Goal: Task Accomplishment & Management: Manage account settings

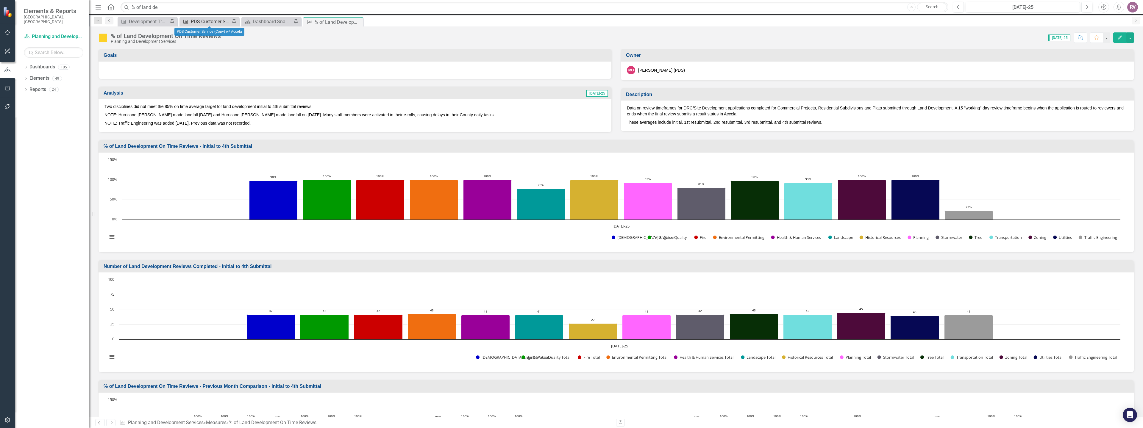
click at [209, 21] on div "PDS Customer Service (Copy) w/ Accela" at bounding box center [210, 21] width 39 height 7
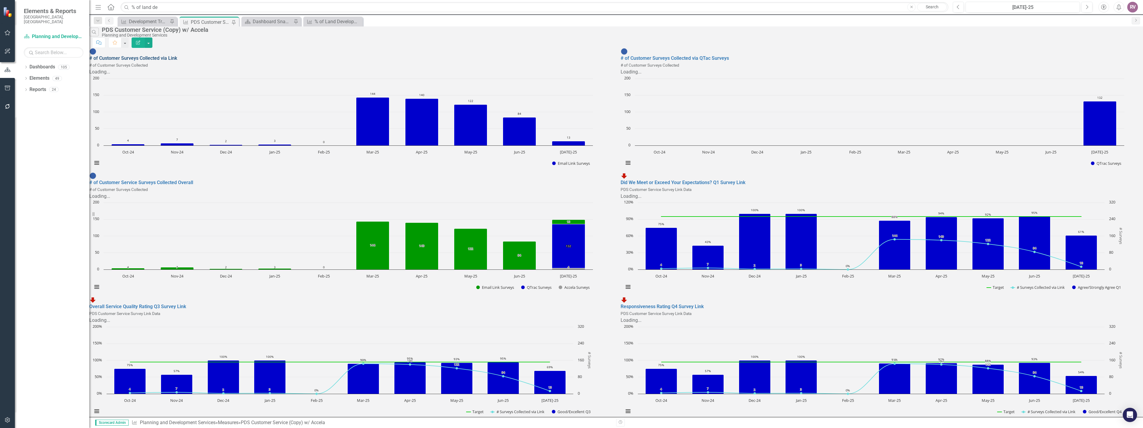
click at [177, 55] on link "# of Customer Surveys Collected via Link" at bounding box center [133, 58] width 88 height 6
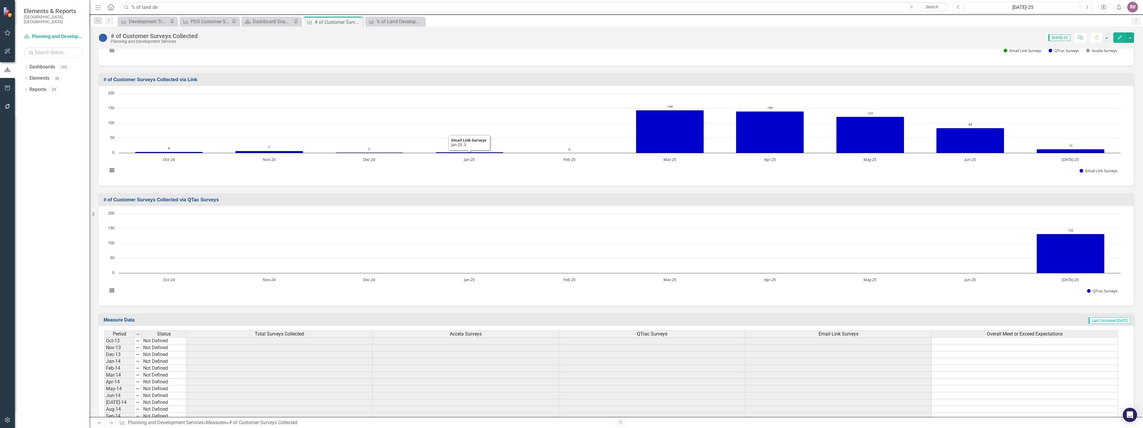
scroll to position [236, 0]
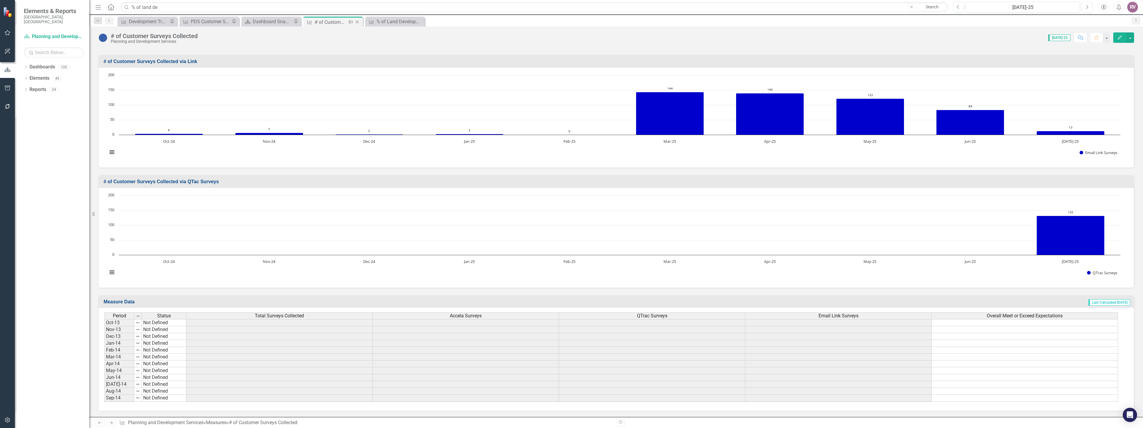
click at [356, 22] on icon "Close" at bounding box center [357, 22] width 6 height 5
click at [273, 23] on div "# of Customer Surveys Collected" at bounding box center [269, 21] width 32 height 7
click at [207, 24] on div "PDS Customer Service (Copy) w/ Accela" at bounding box center [210, 21] width 39 height 7
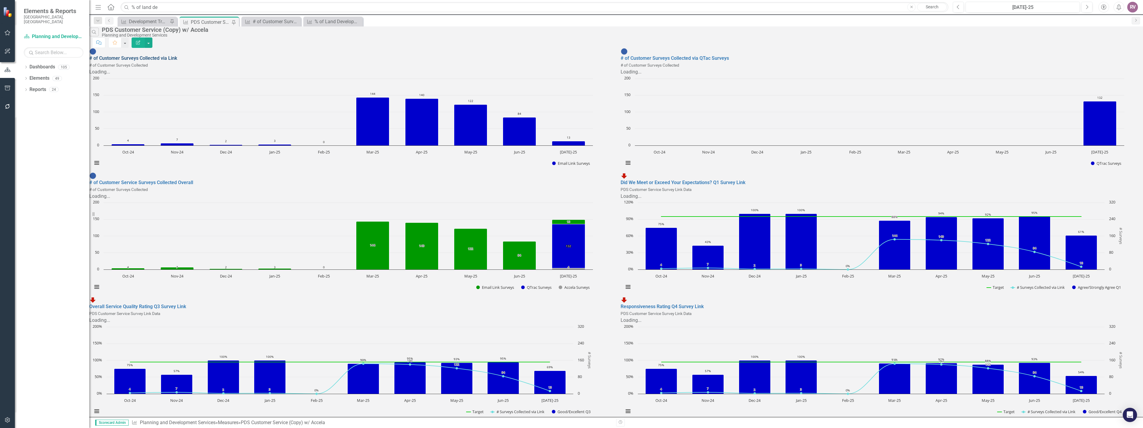
click at [177, 55] on link "# of Customer Surveys Collected via Link" at bounding box center [133, 58] width 88 height 6
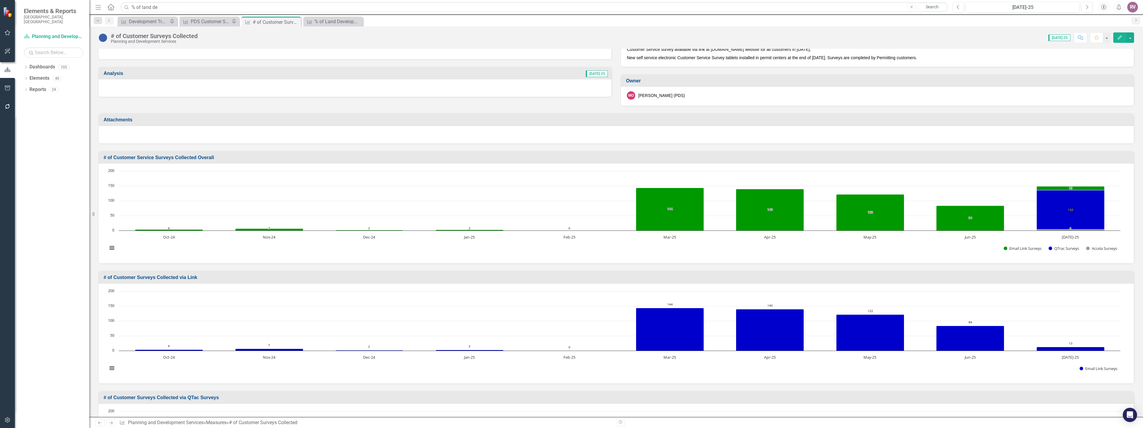
scroll to position [60, 0]
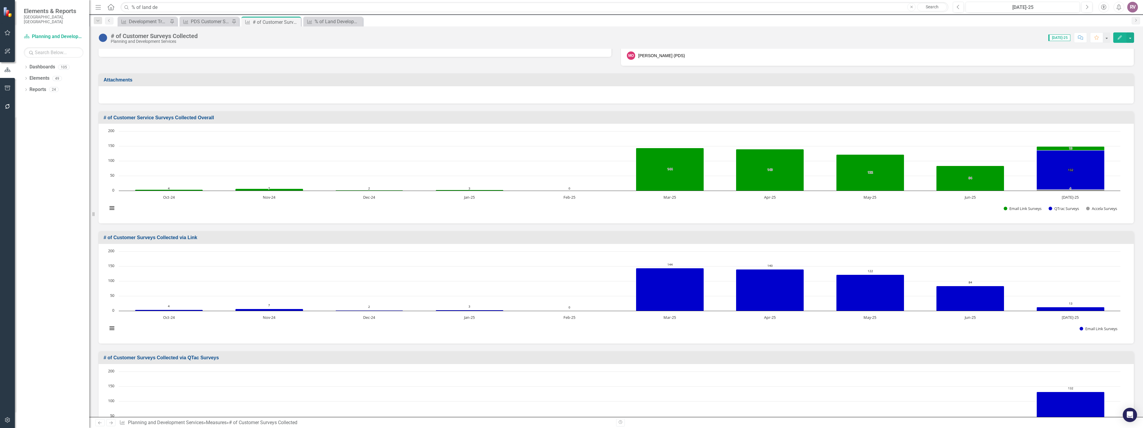
click at [182, 239] on h3 "# of Customer Surveys Collected via Link" at bounding box center [617, 237] width 1027 height 5
click at [180, 239] on h3 "# of Customer Surveys Collected via Link" at bounding box center [617, 237] width 1027 height 5
click at [1121, 38] on icon "Edit" at bounding box center [1119, 37] width 5 height 4
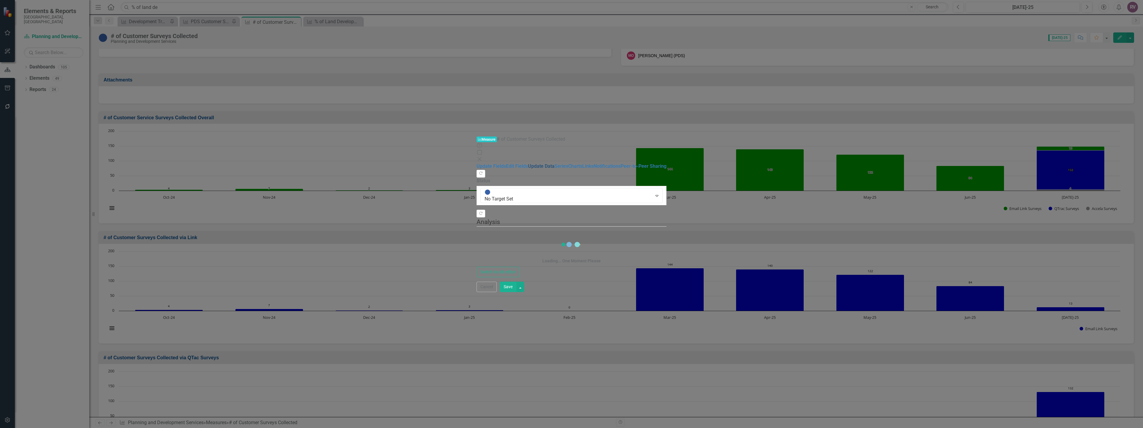
click at [528, 163] on link "Update Data" at bounding box center [541, 166] width 26 height 6
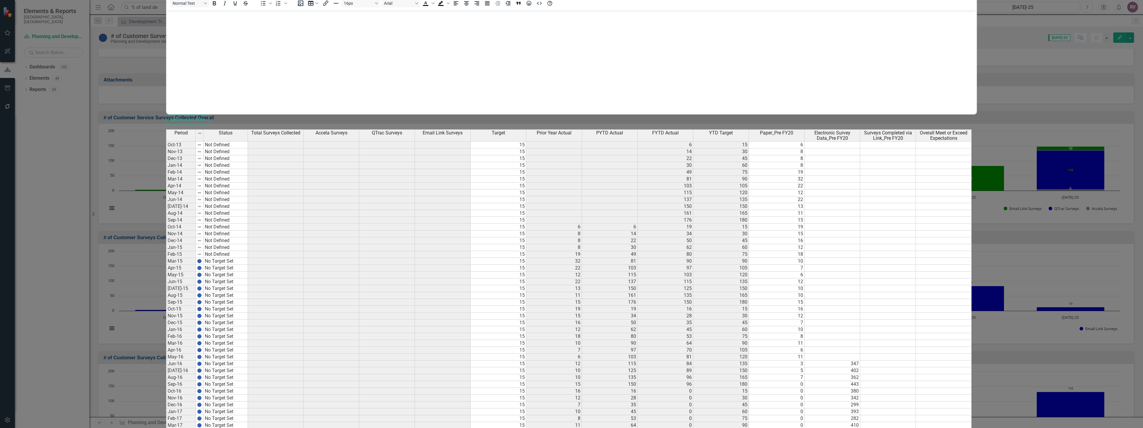
scroll to position [0, 0]
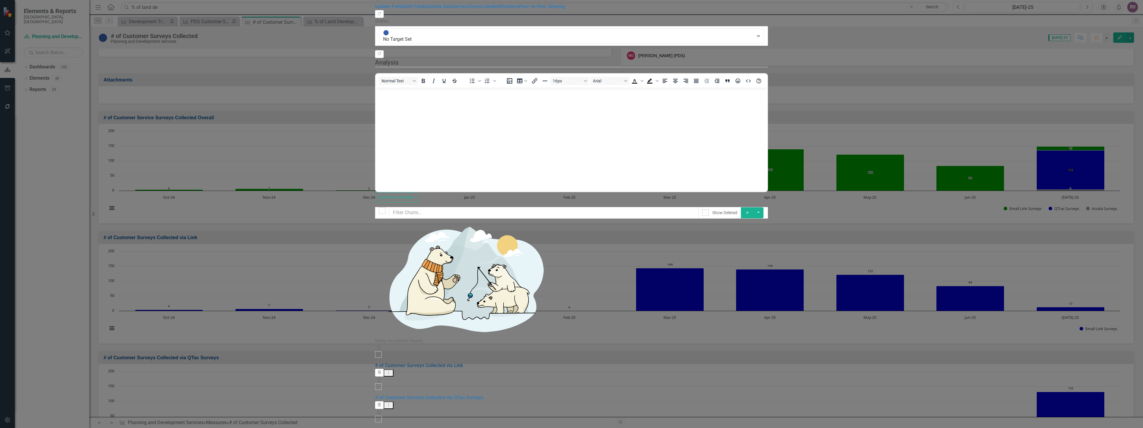
click at [414, 363] on link "# of Customer Surveys Collected via Link" at bounding box center [419, 366] width 88 height 6
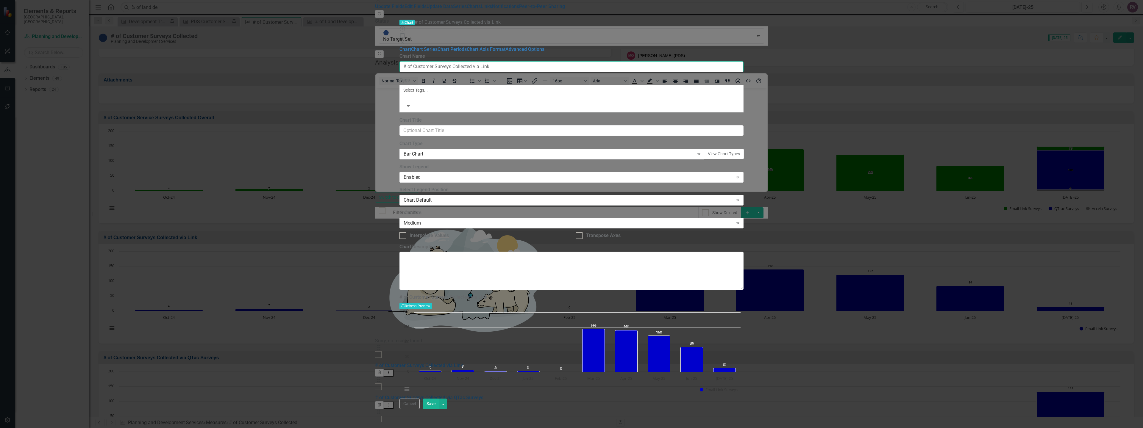
drag, startPoint x: 516, startPoint y: 35, endPoint x: 498, endPoint y: 36, distance: 17.4
click at [498, 61] on input "# of Customer Surveys Collected via Link" at bounding box center [571, 66] width 344 height 11
type input "# of Customer Surveys Collected via Email Survey"
click at [439, 409] on button "Save" at bounding box center [431, 404] width 17 height 10
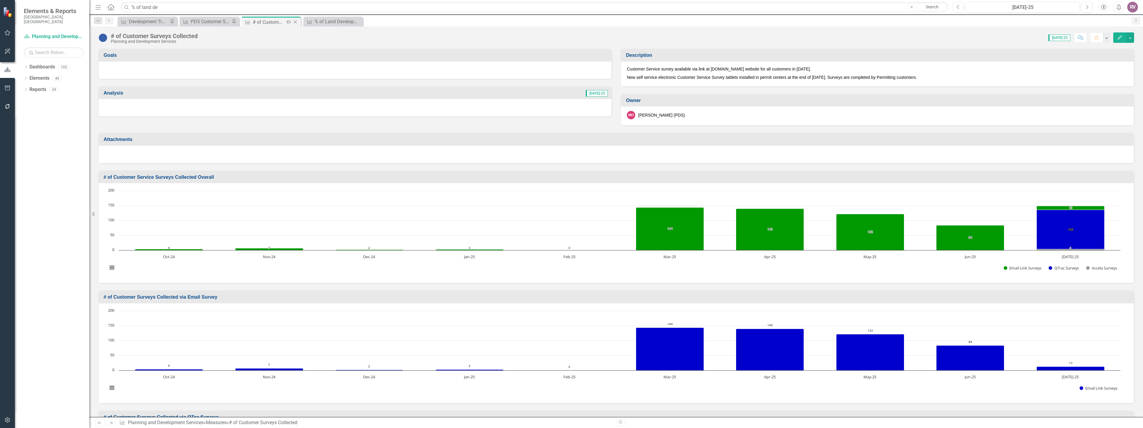
click at [295, 24] on icon "Close" at bounding box center [295, 22] width 6 height 5
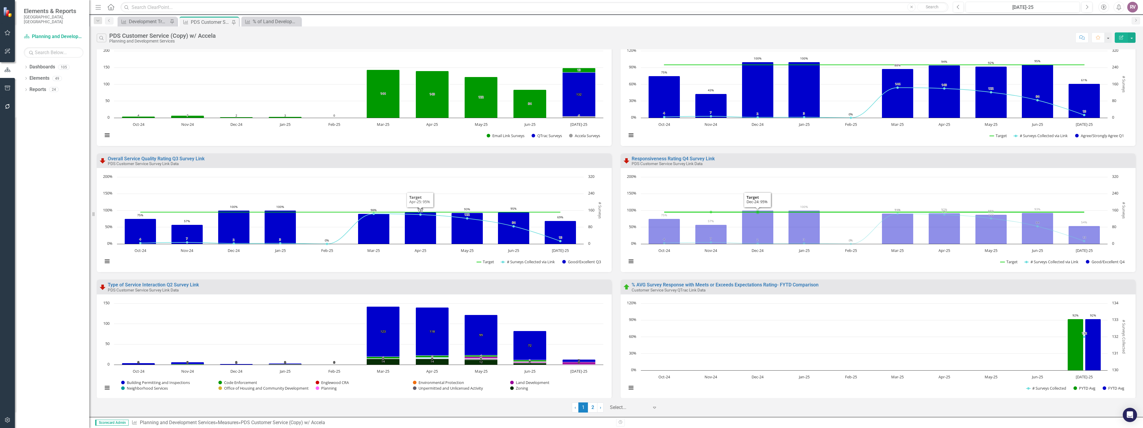
scroll to position [89, 0]
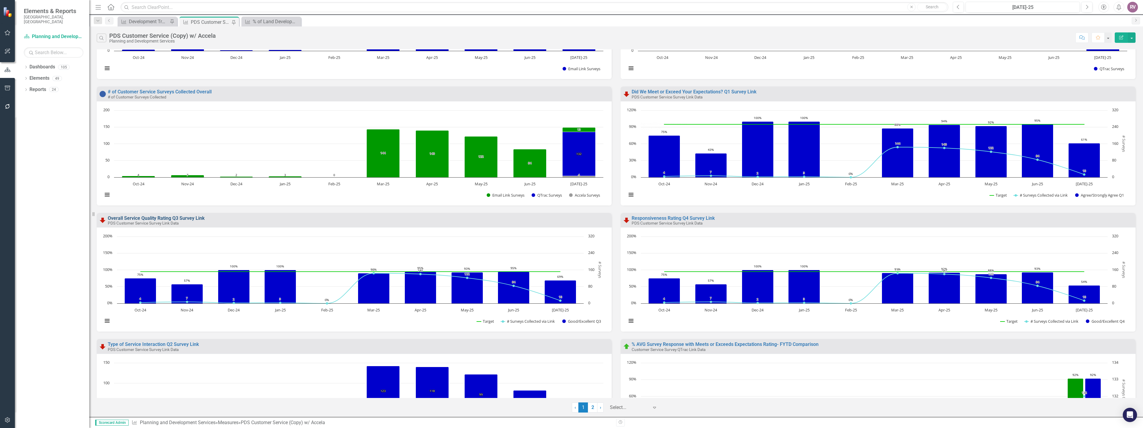
click at [190, 218] on link "Overall Service Quality Rating Q3 Survey Link" at bounding box center [156, 218] width 97 height 6
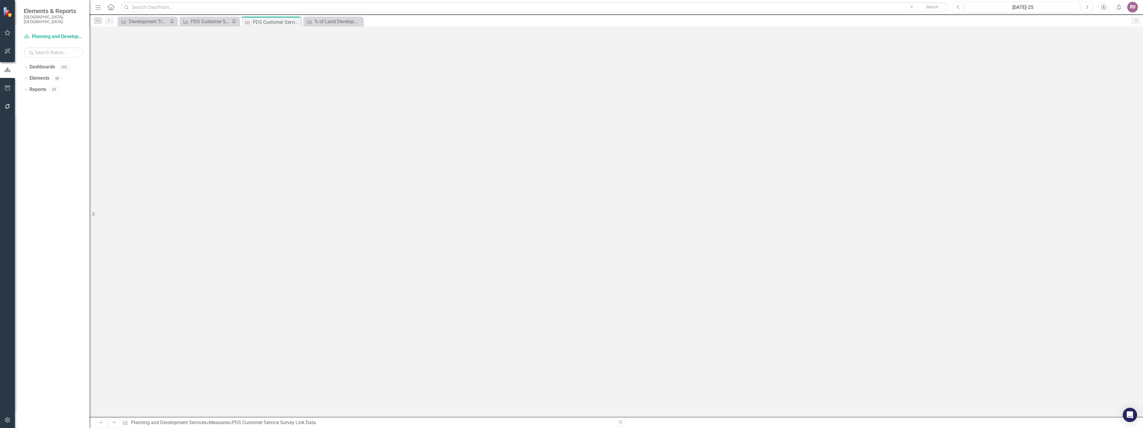
scroll to position [714, 0]
click at [296, 23] on icon at bounding box center [296, 21] width 3 height 3
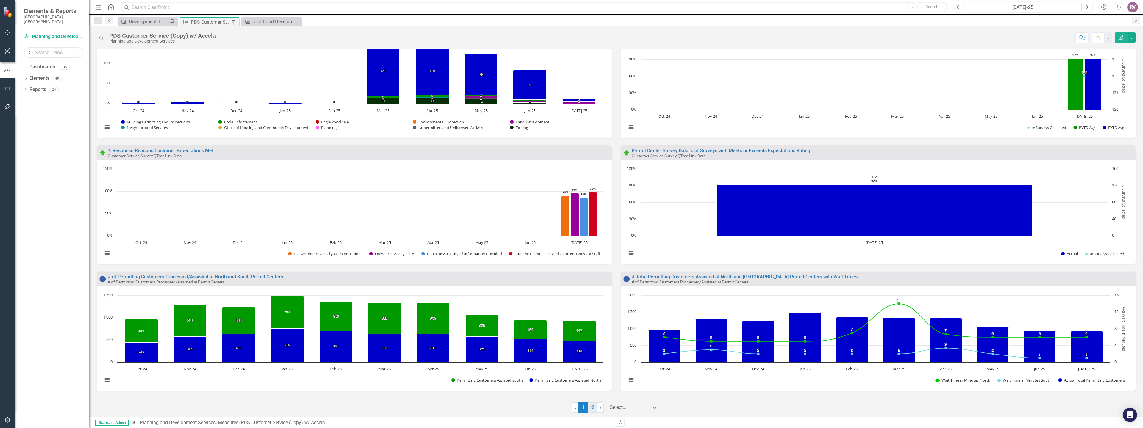
click at [593, 412] on link "2" at bounding box center [593, 408] width 10 height 10
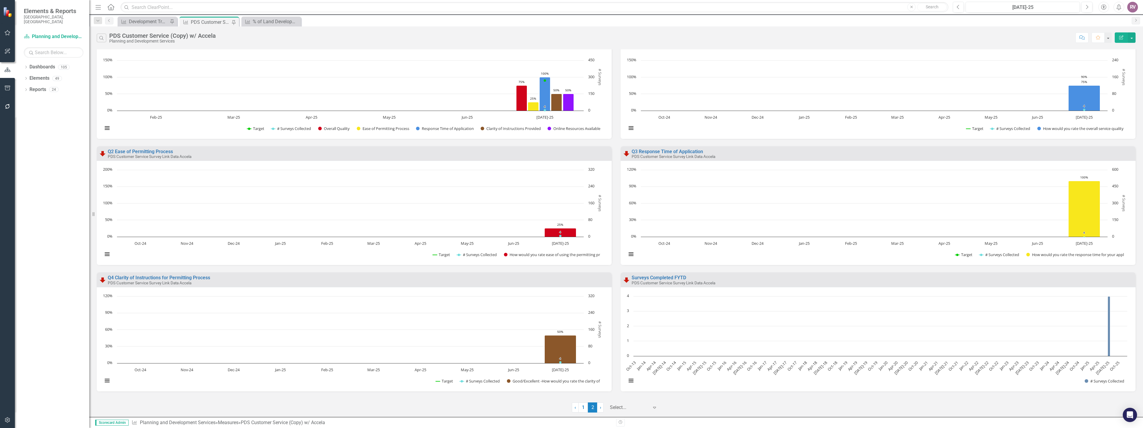
scroll to position [157, 0]
click at [583, 407] on link "1" at bounding box center [583, 408] width 10 height 10
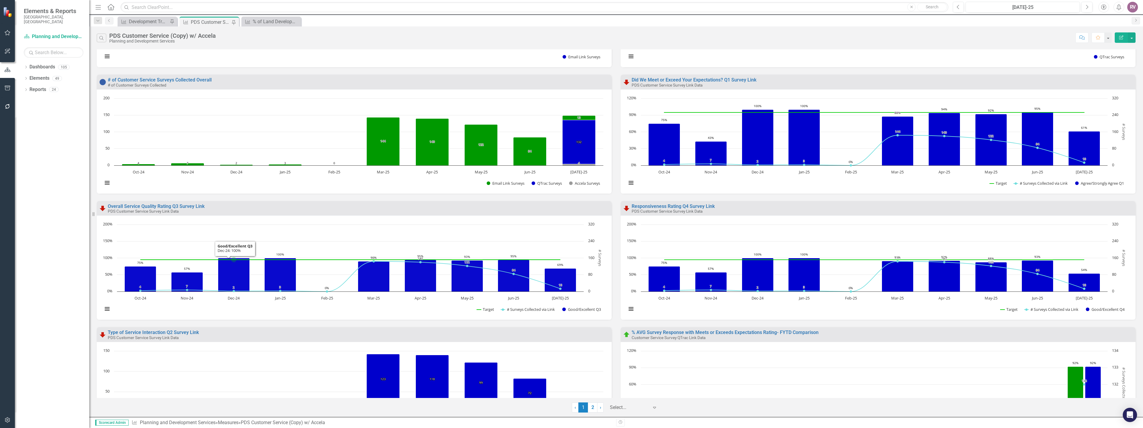
scroll to position [119, 0]
